Goal: Information Seeking & Learning: Learn about a topic

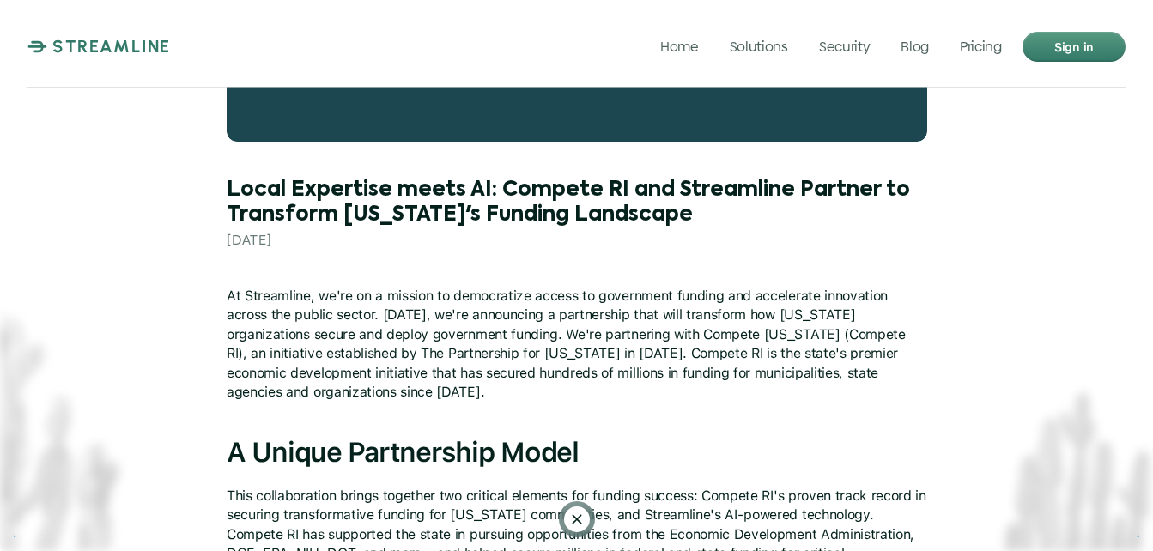
scroll to position [343, 0]
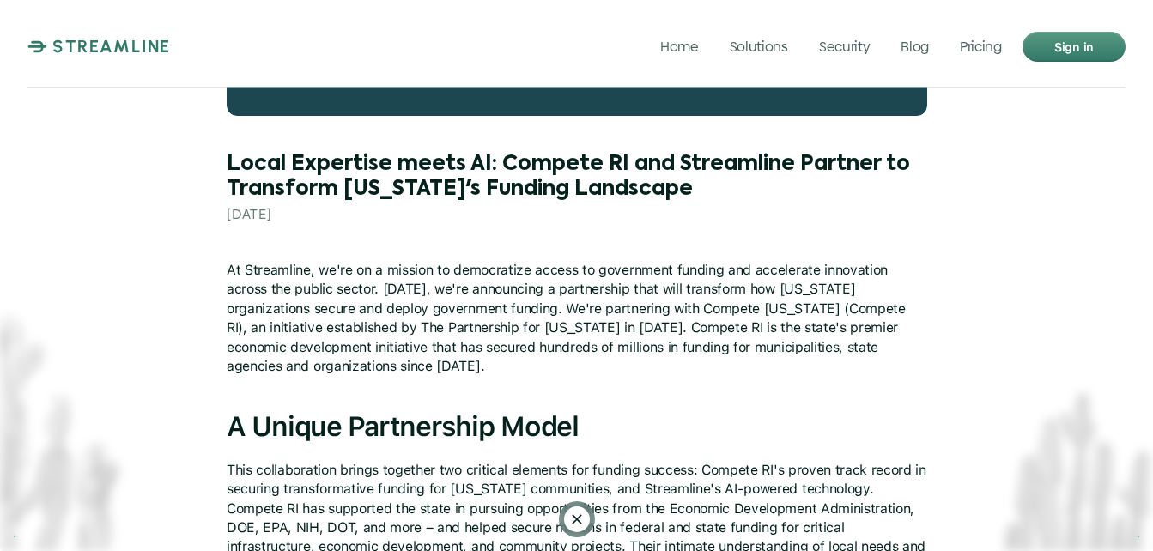
drag, startPoint x: 502, startPoint y: 160, endPoint x: 642, endPoint y: 165, distance: 140.0
click at [642, 165] on h1 "Local Expertise meets AI: Compete RI and Streamline Partner to Transform [US_ST…" at bounding box center [577, 177] width 700 height 50
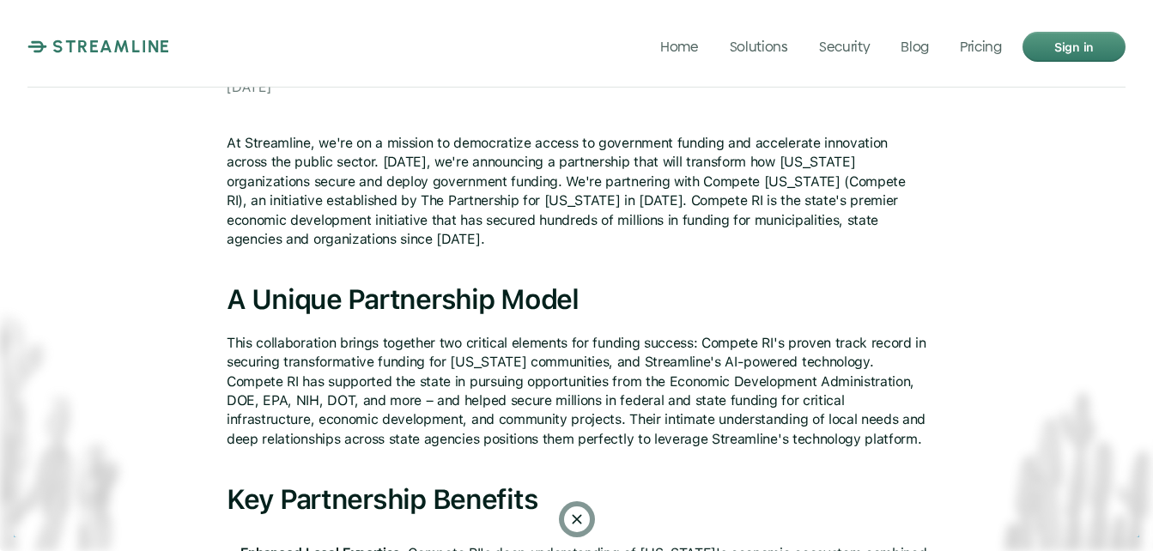
scroll to position [515, 0]
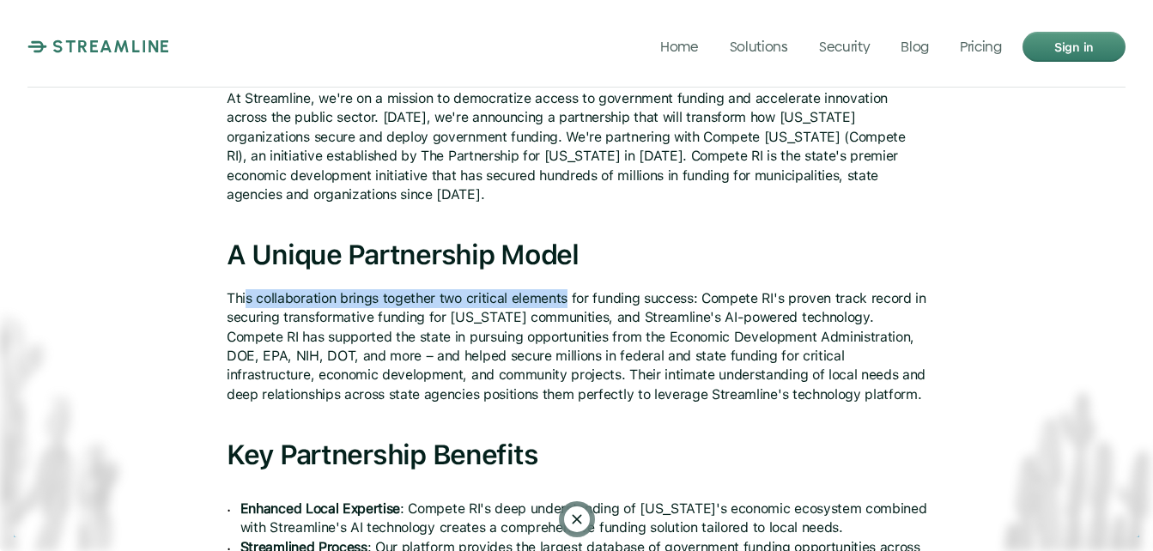
drag, startPoint x: 245, startPoint y: 287, endPoint x: 567, endPoint y: 296, distance: 321.9
drag, startPoint x: 567, startPoint y: 296, endPoint x: 357, endPoint y: 348, distance: 216.7
click at [372, 348] on p "This collaboration brings together two critical elements for funding success: C…" at bounding box center [577, 346] width 700 height 115
drag, startPoint x: 393, startPoint y: 301, endPoint x: 452, endPoint y: 301, distance: 59.2
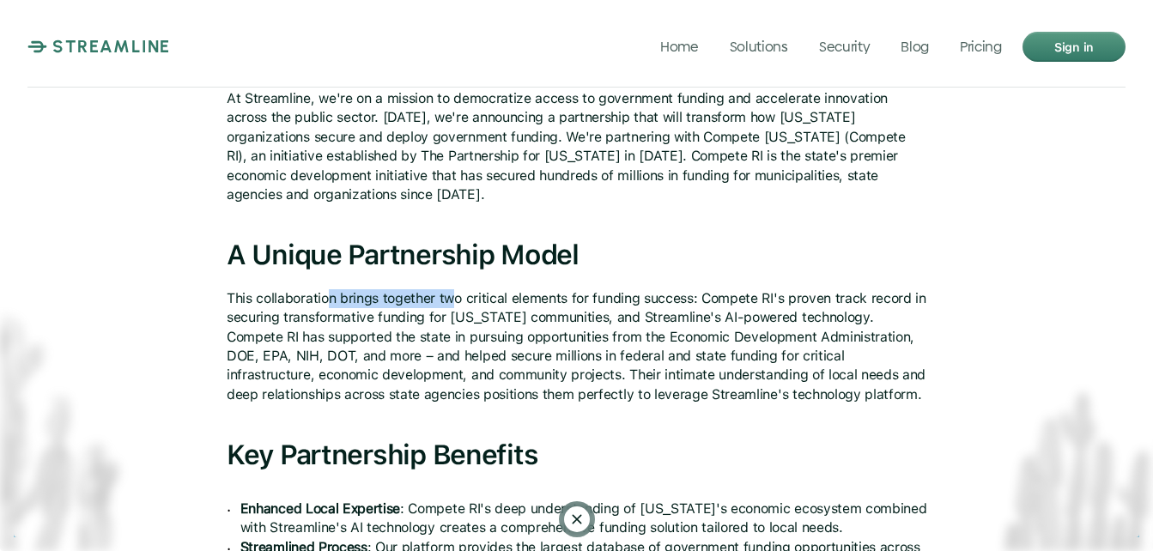
click at [452, 301] on p "This collaboration brings together two critical elements for funding success: C…" at bounding box center [577, 346] width 700 height 115
drag, startPoint x: 452, startPoint y: 301, endPoint x: 404, endPoint y: 315, distance: 50.0
click at [404, 315] on p "This collaboration brings together two critical elements for funding success: C…" at bounding box center [577, 346] width 700 height 115
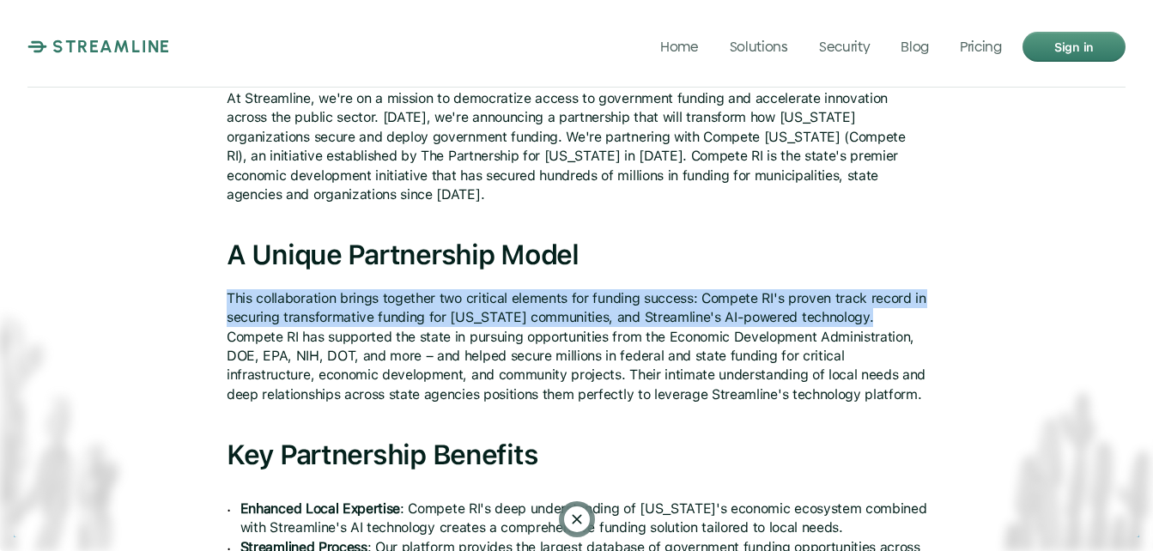
drag, startPoint x: 228, startPoint y: 303, endPoint x: 862, endPoint y: 312, distance: 634.3
click at [862, 312] on p "This collaboration brings together two critical elements for funding success: C…" at bounding box center [577, 346] width 700 height 115
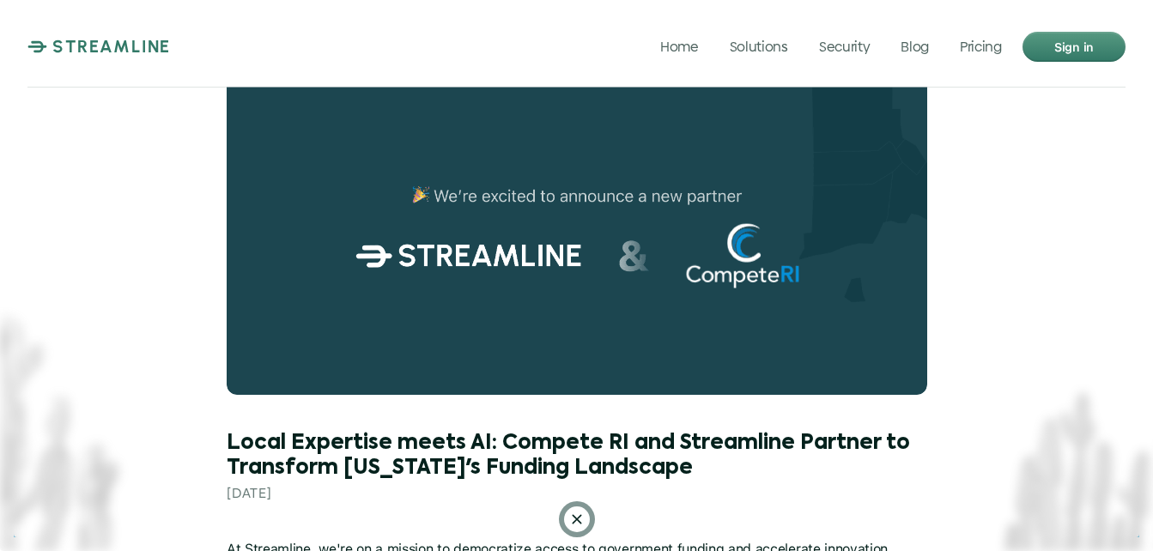
scroll to position [257, 0]
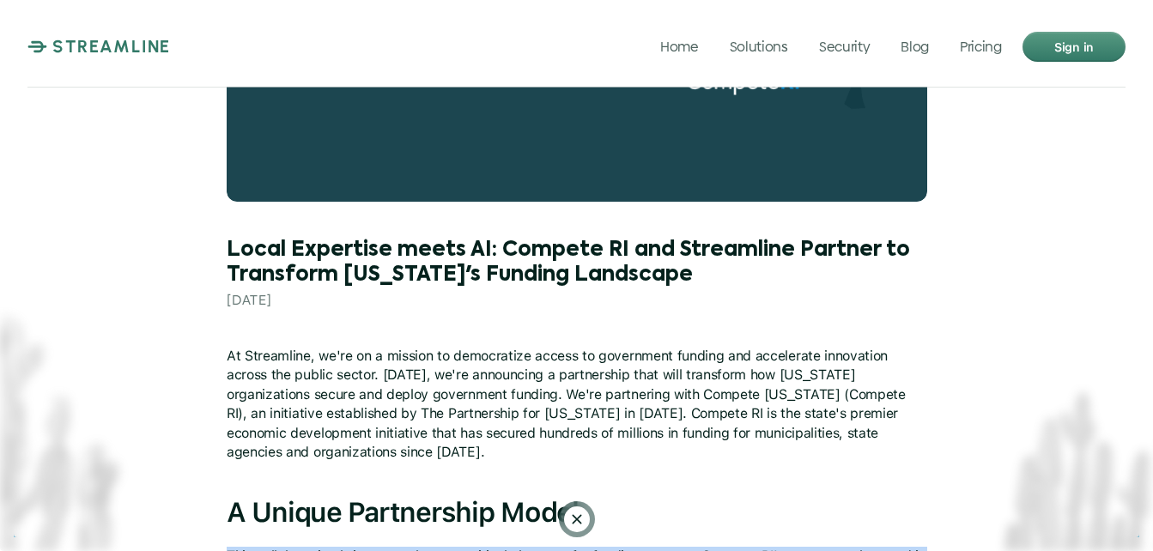
drag, startPoint x: 500, startPoint y: 250, endPoint x: 696, endPoint y: 270, distance: 196.7
click at [696, 270] on h1 "Local Expertise meets AI: Compete RI and Streamline Partner to Transform [US_ST…" at bounding box center [577, 263] width 700 height 50
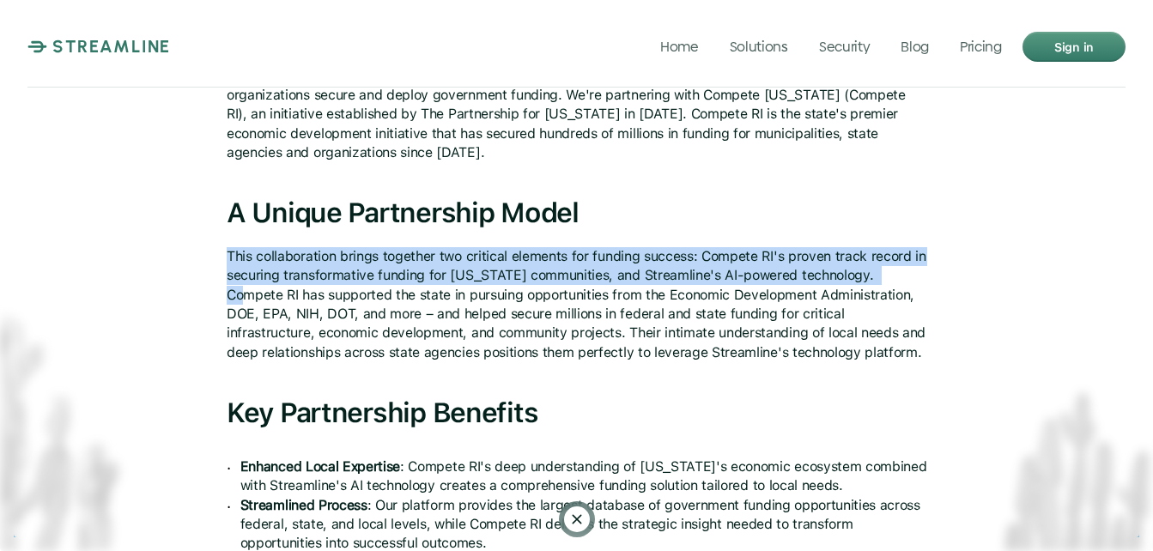
drag, startPoint x: 879, startPoint y: 274, endPoint x: 225, endPoint y: 252, distance: 654.3
click at [225, 252] on div "Local Expertise meets AI: Compete RI and Streamline Partner to Transform [US_ST…" at bounding box center [576, 484] width 1153 height 2083
copy p "This collaboration brings together two critical elements for funding success: C…"
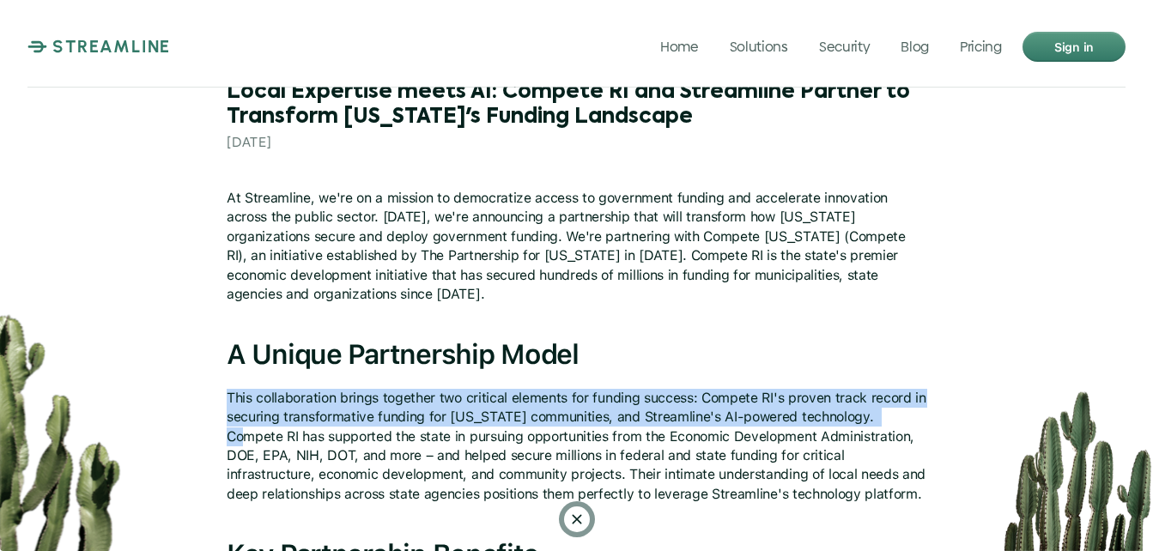
scroll to position [385, 0]
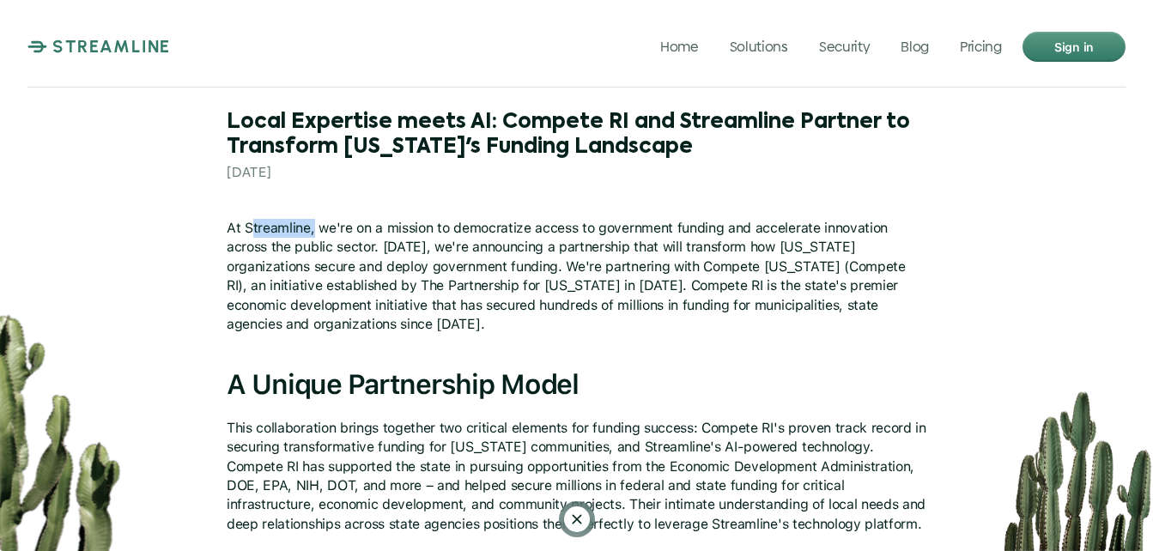
copy p "treamline,"
copy p "treamline"
drag, startPoint x: 248, startPoint y: 225, endPoint x: 309, endPoint y: 235, distance: 61.8
click at [309, 235] on p "At Streamline, we're on a mission to democratize access to government funding a…" at bounding box center [577, 276] width 700 height 115
copy p "treamline"
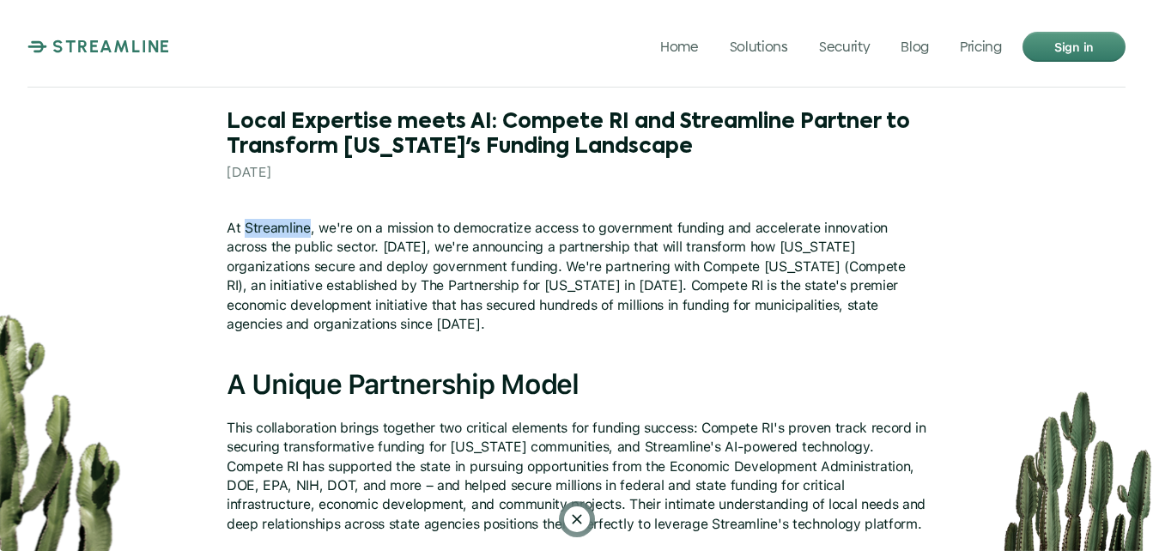
copy p "Streamline"
drag, startPoint x: 243, startPoint y: 222, endPoint x: 308, endPoint y: 237, distance: 66.8
click at [308, 237] on p "At Streamline, we're on a mission to democratize access to government funding a…" at bounding box center [577, 276] width 700 height 115
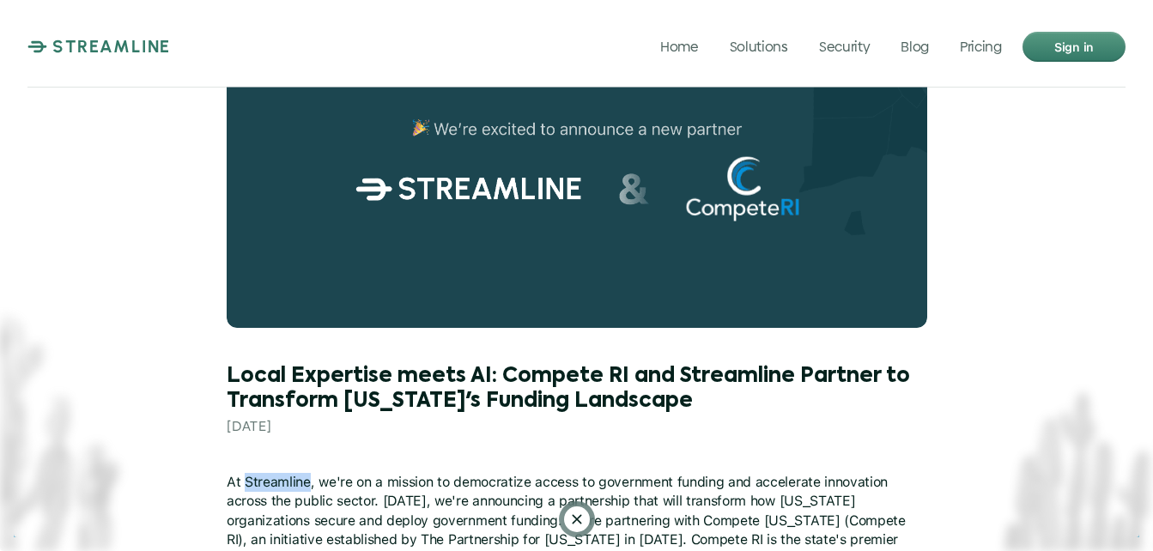
scroll to position [343, 0]
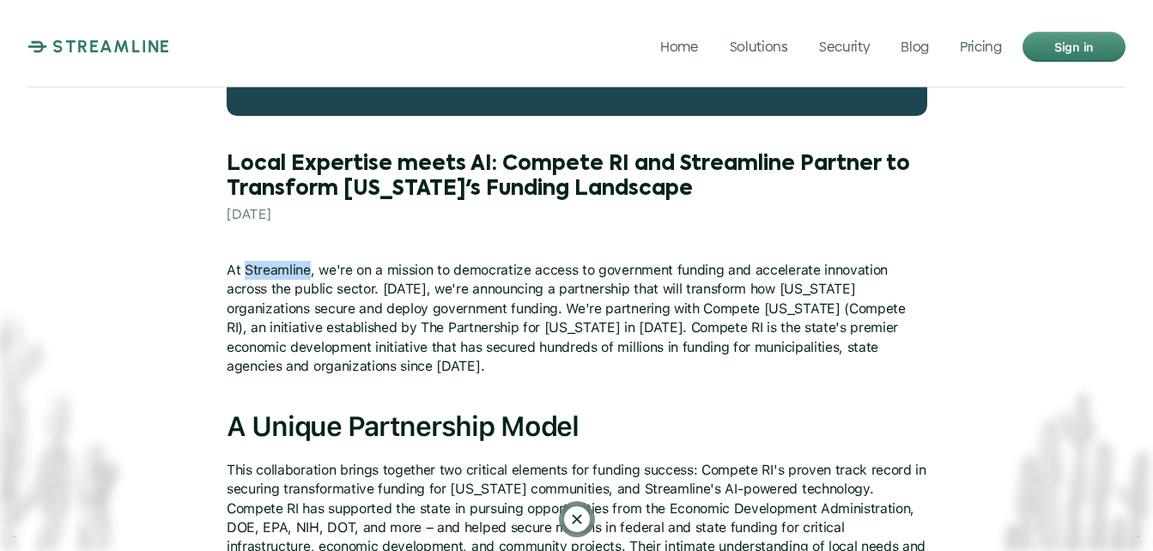
drag, startPoint x: 499, startPoint y: 157, endPoint x: 662, endPoint y: 166, distance: 163.3
click at [668, 166] on h1 "Local Expertise meets AI: Compete RI and Streamline Partner to Transform [US_ST…" at bounding box center [577, 177] width 700 height 50
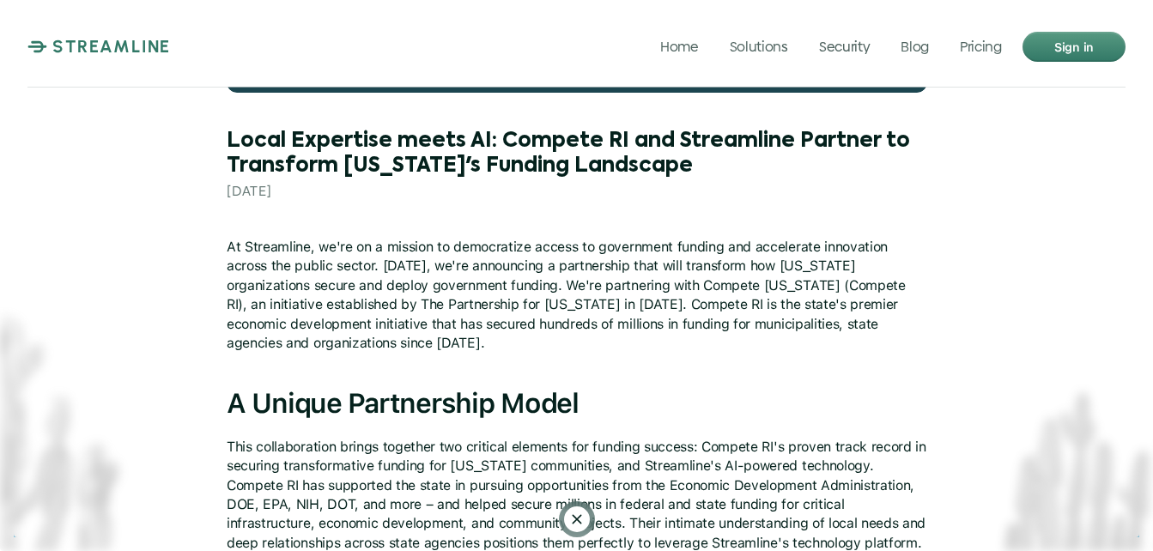
scroll to position [429, 0]
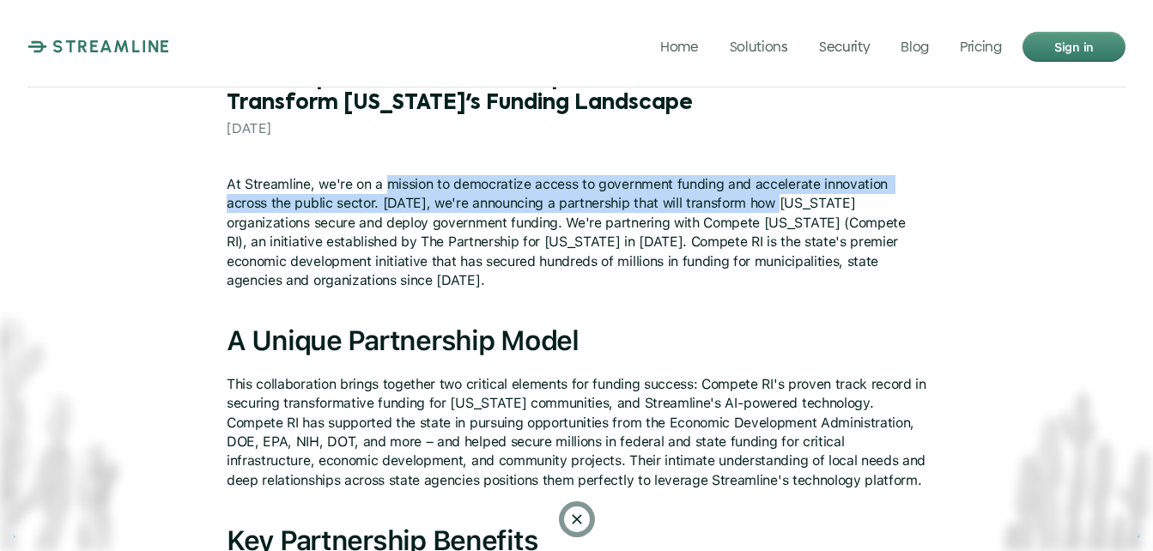
drag, startPoint x: 384, startPoint y: 183, endPoint x: 775, endPoint y: 208, distance: 392.1
click at [775, 208] on p "At Streamline, we're on a mission to democratize access to government funding a…" at bounding box center [577, 232] width 700 height 115
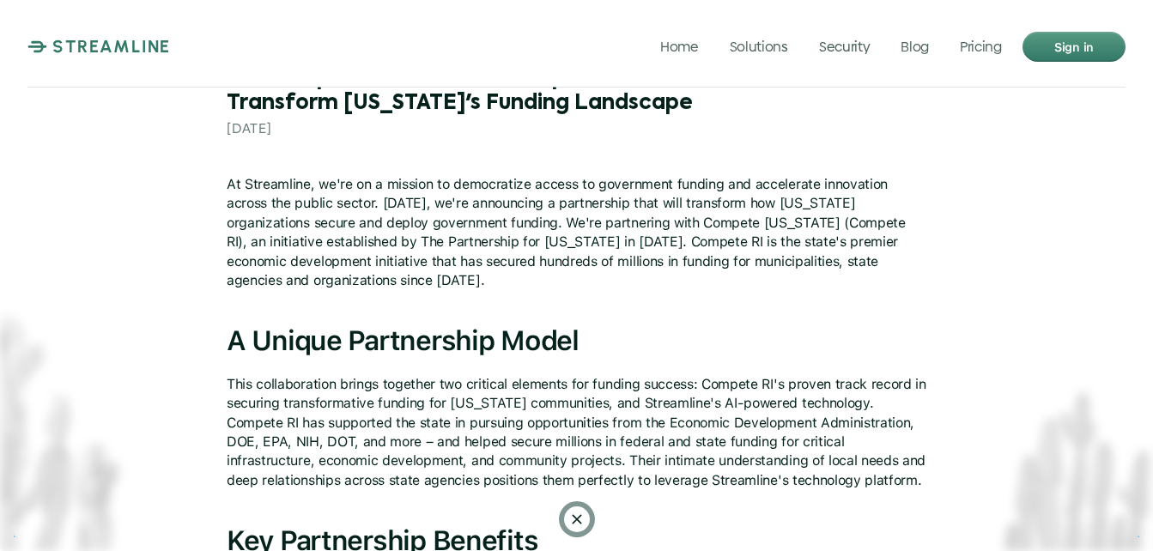
drag, startPoint x: 775, startPoint y: 208, endPoint x: 622, endPoint y: 224, distance: 153.6
click at [622, 224] on p "At Streamline, we're on a mission to democratize access to government funding a…" at bounding box center [577, 232] width 700 height 115
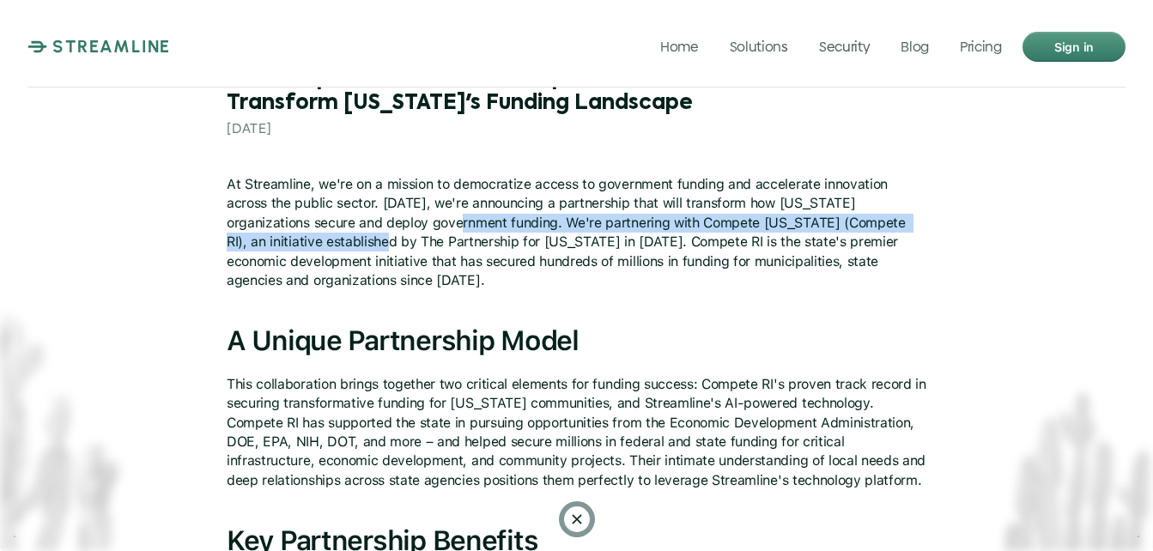
drag, startPoint x: 453, startPoint y: 224, endPoint x: 366, endPoint y: 245, distance: 89.9
click at [366, 245] on p "At Streamline, we're on a mission to democratize access to government funding a…" at bounding box center [577, 232] width 700 height 115
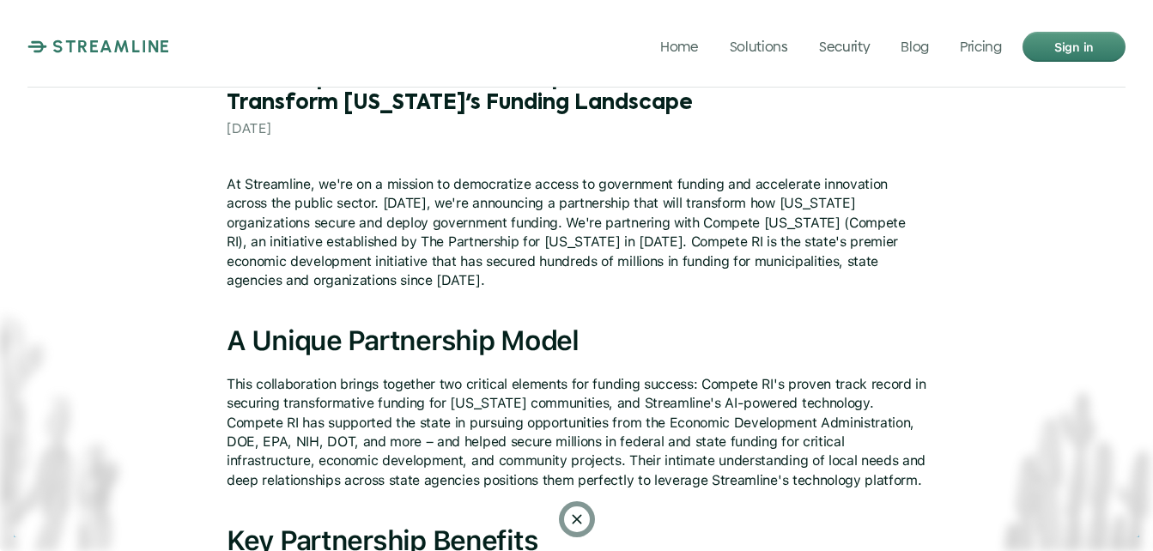
drag, startPoint x: 366, startPoint y: 245, endPoint x: 444, endPoint y: 251, distance: 78.3
click at [409, 265] on p "At Streamline, we're on a mission to democratize access to government funding a…" at bounding box center [577, 232] width 700 height 115
drag, startPoint x: 510, startPoint y: 242, endPoint x: 797, endPoint y: 289, distance: 291.3
click at [797, 289] on p "At Streamline, we're on a mission to democratize access to government funding a…" at bounding box center [577, 232] width 700 height 115
drag, startPoint x: 797, startPoint y: 289, endPoint x: 706, endPoint y: 318, distance: 95.3
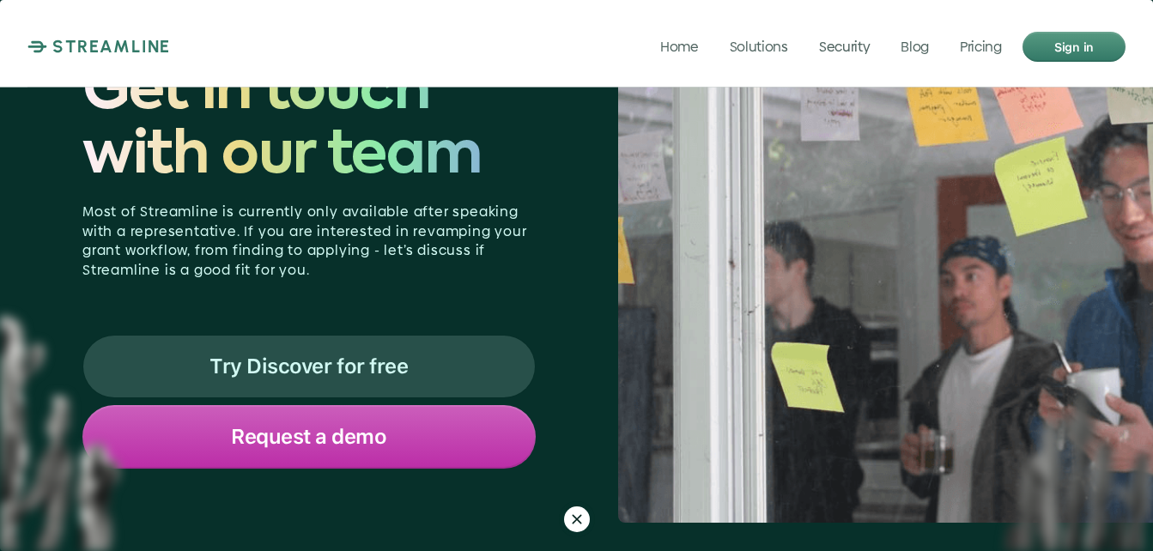
scroll to position [2231, 0]
